Goal: Participate in discussion: Engage in conversation with other users on a specific topic

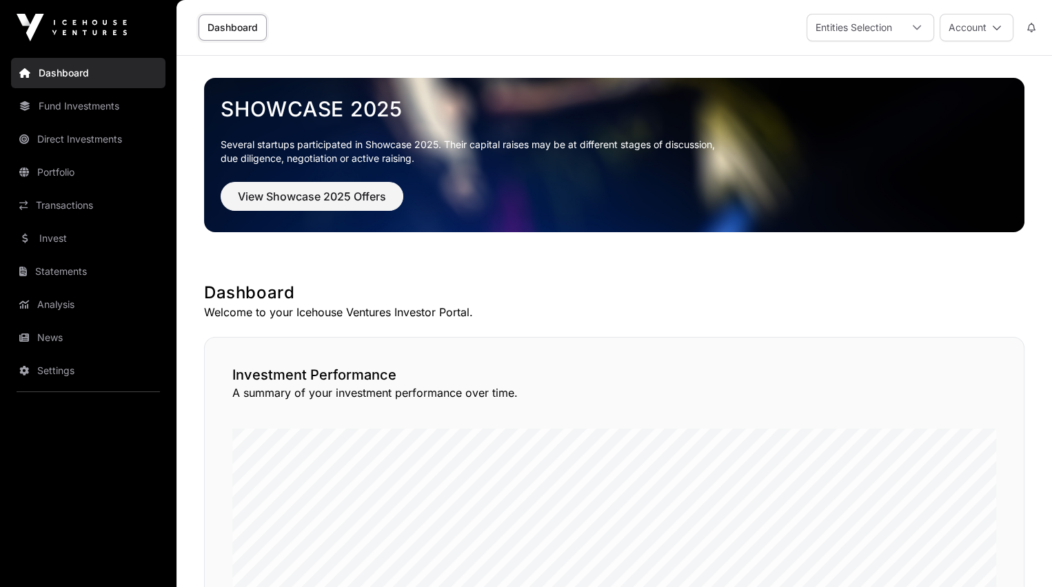
click at [50, 339] on link "News" at bounding box center [88, 338] width 154 height 30
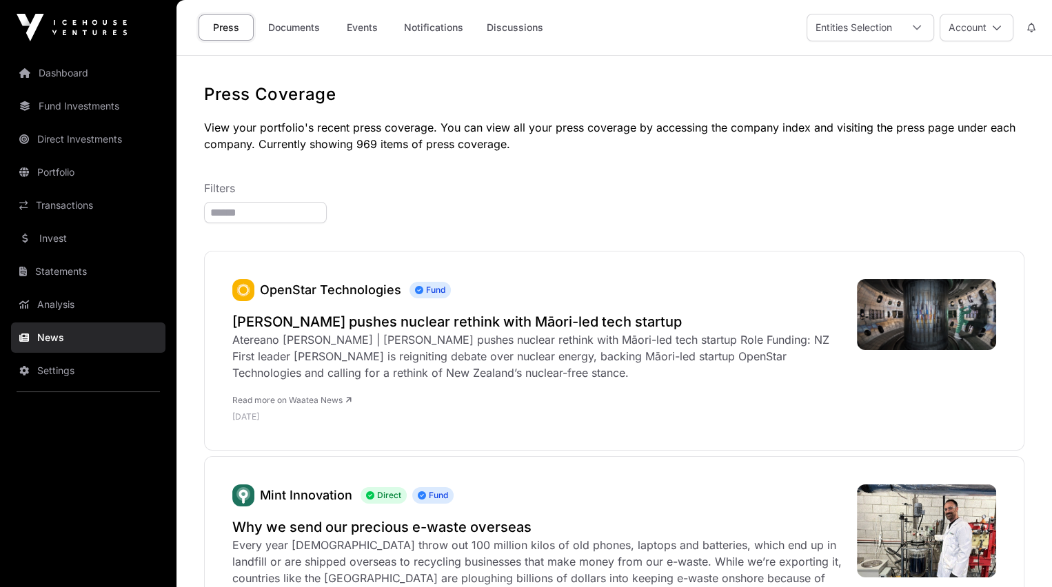
click at [290, 24] on link "Documents" at bounding box center [294, 27] width 70 height 26
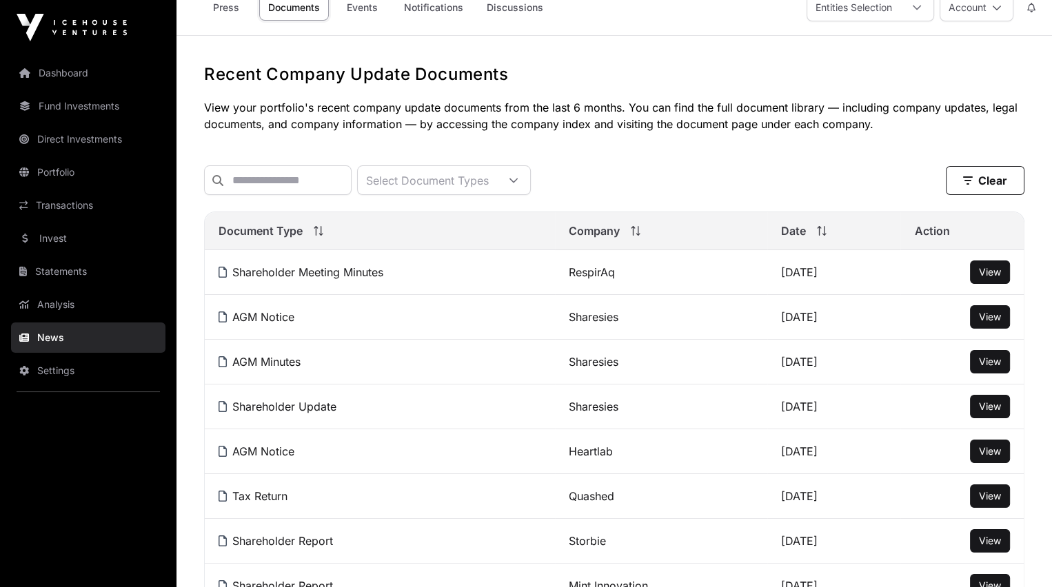
scroll to position [17, 0]
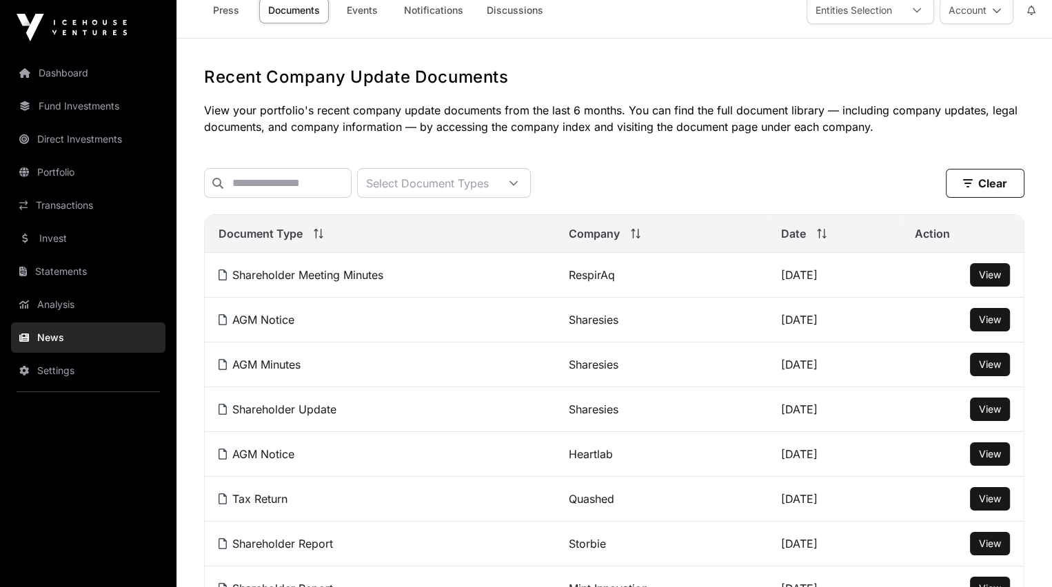
click at [514, 9] on link "Discussions" at bounding box center [515, 10] width 74 height 26
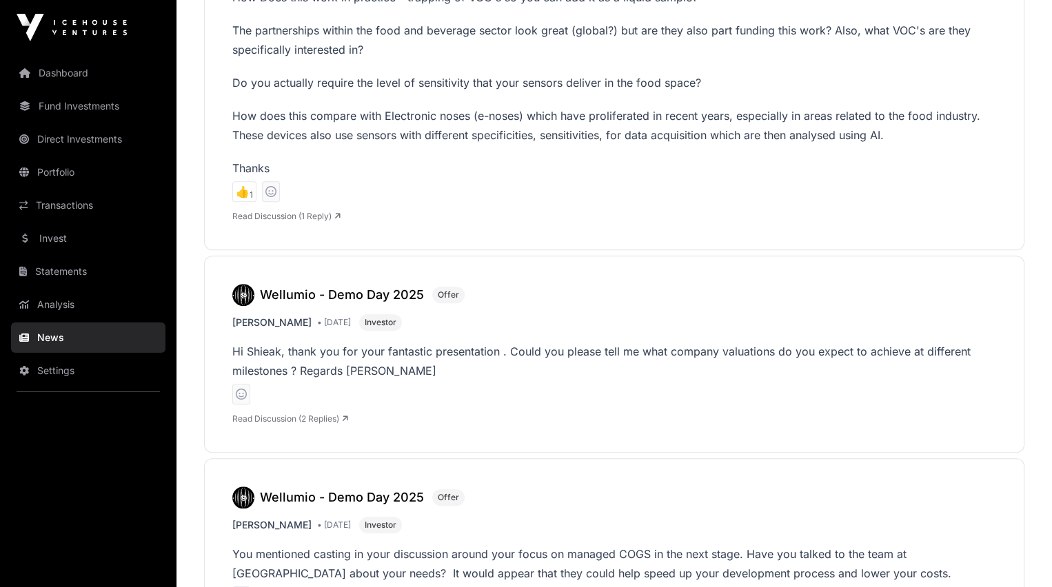
scroll to position [1391, 0]
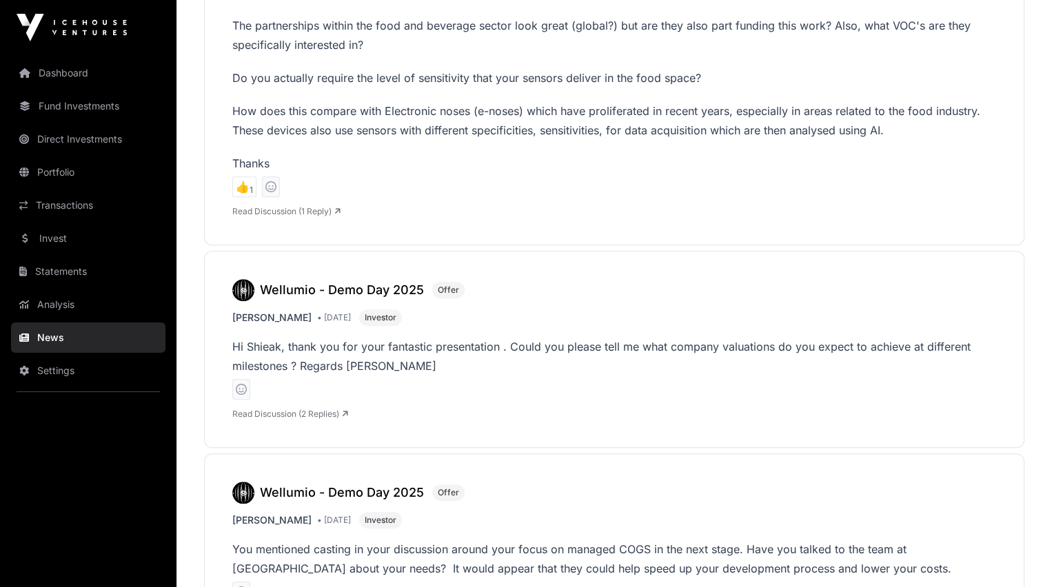
click at [289, 409] on link "Read Discussion (2 Replies)" at bounding box center [290, 414] width 116 height 10
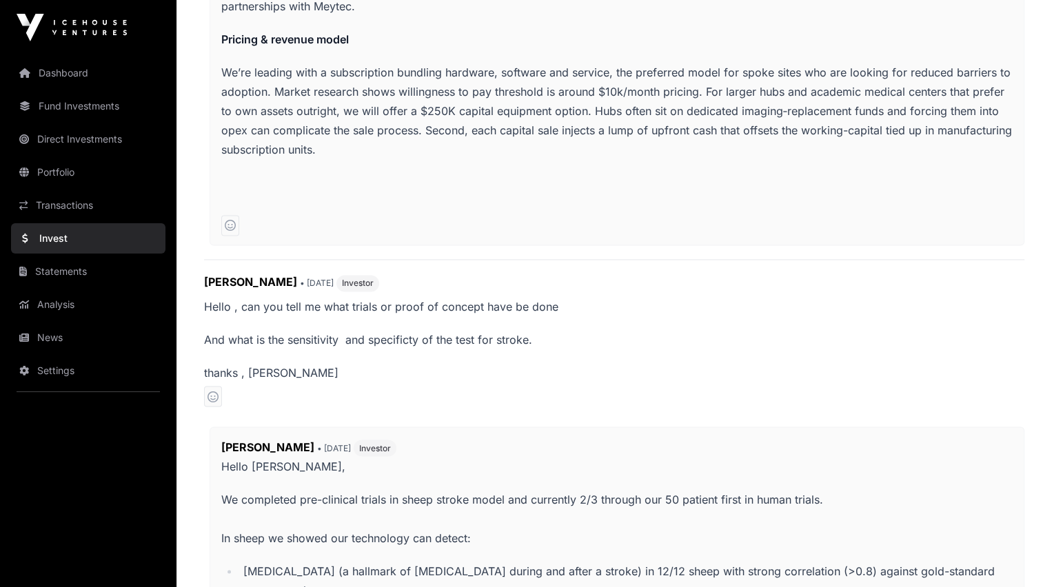
scroll to position [2327, 0]
